Goal: Navigation & Orientation: Find specific page/section

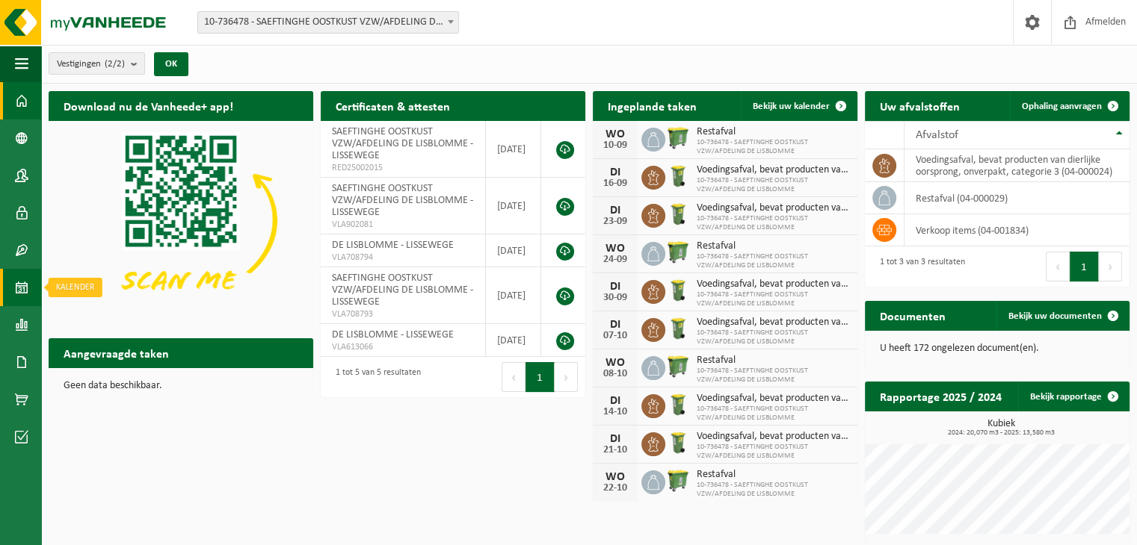
click at [22, 288] on span at bounding box center [21, 287] width 13 height 37
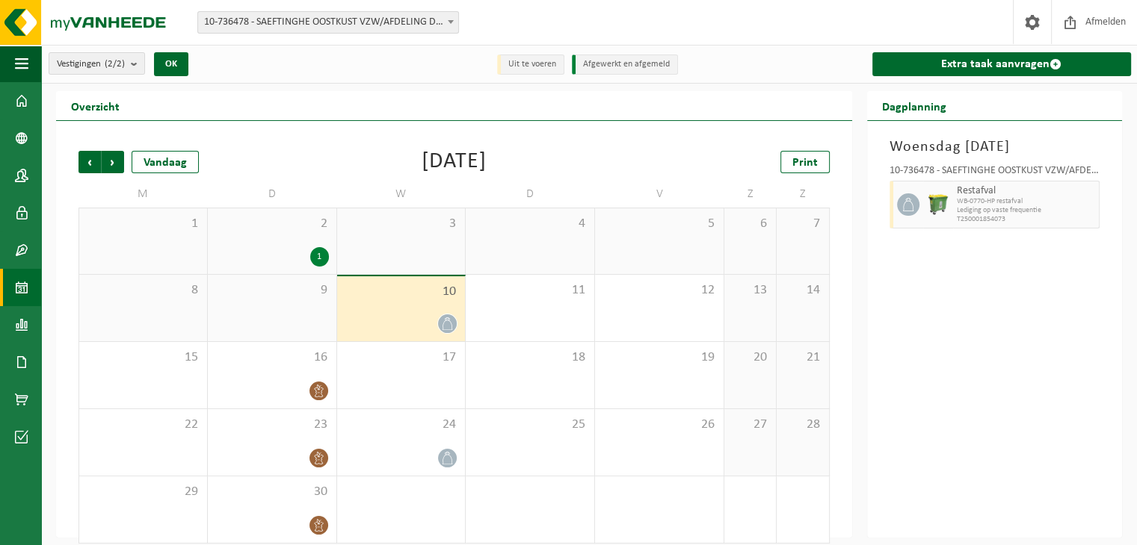
click at [314, 311] on div "9" at bounding box center [272, 308] width 129 height 67
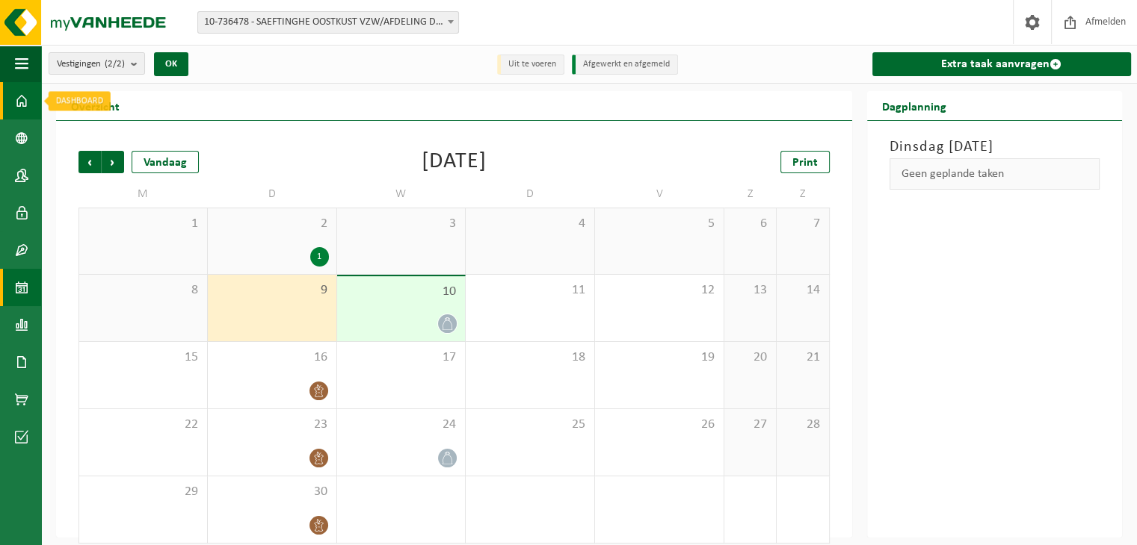
click at [24, 96] on span at bounding box center [21, 100] width 13 height 37
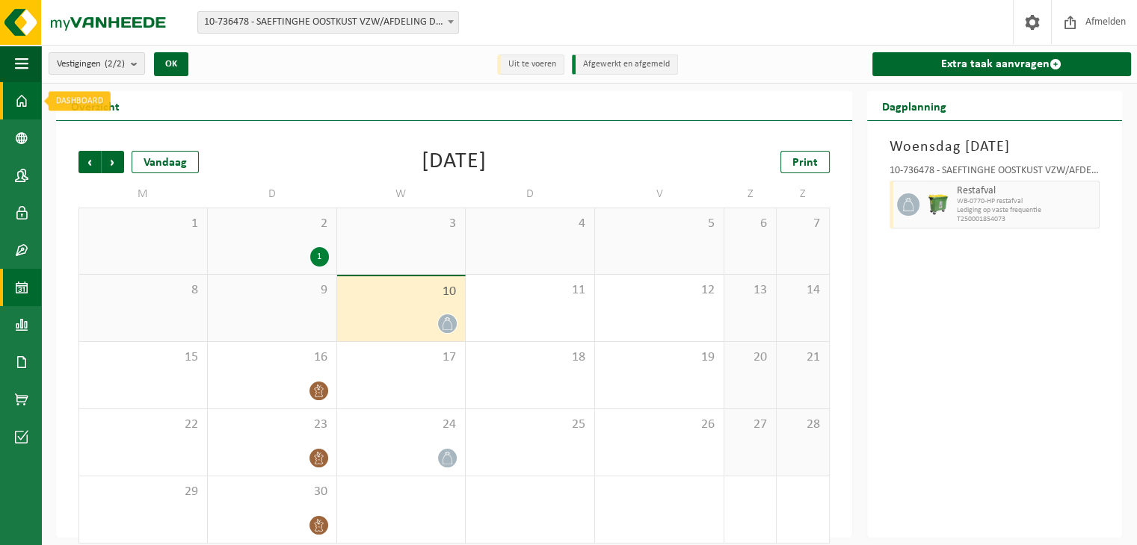
click at [17, 96] on span at bounding box center [21, 100] width 13 height 37
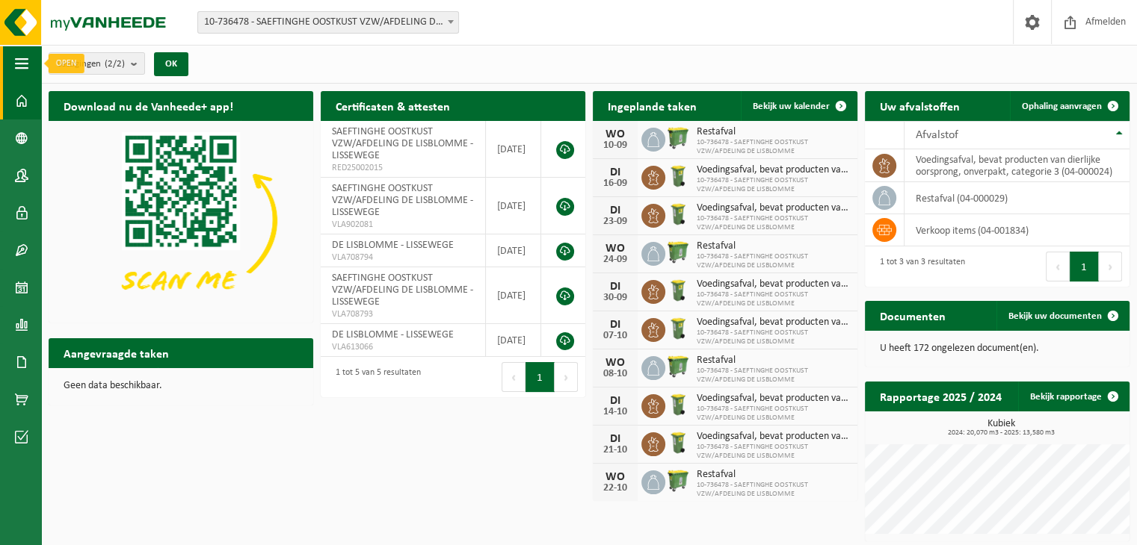
click at [24, 69] on span "button" at bounding box center [21, 63] width 13 height 37
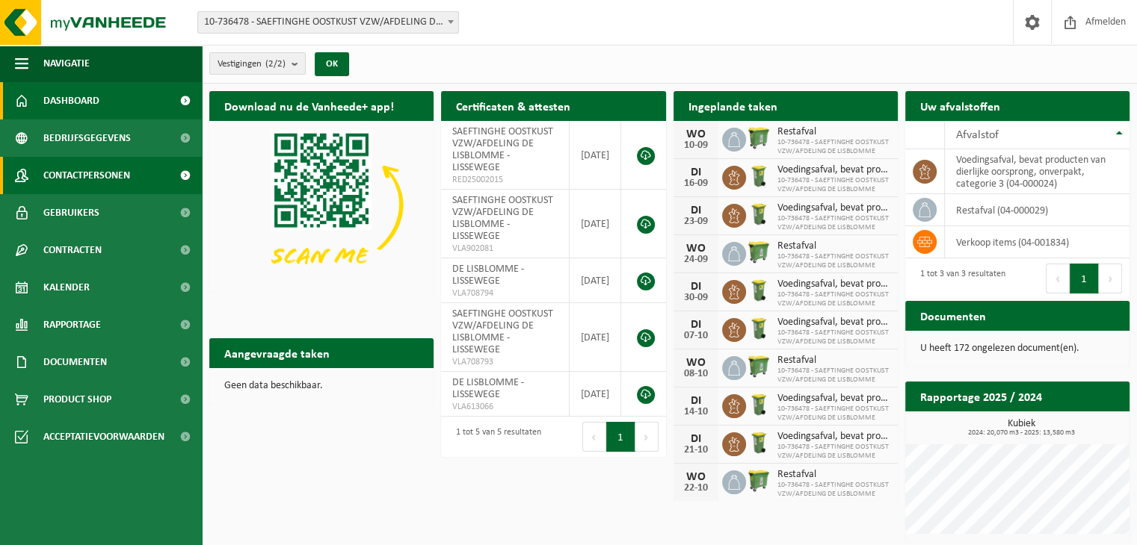
click at [106, 169] on span "Contactpersonen" at bounding box center [86, 175] width 87 height 37
